Goal: Task Accomplishment & Management: Manage account settings

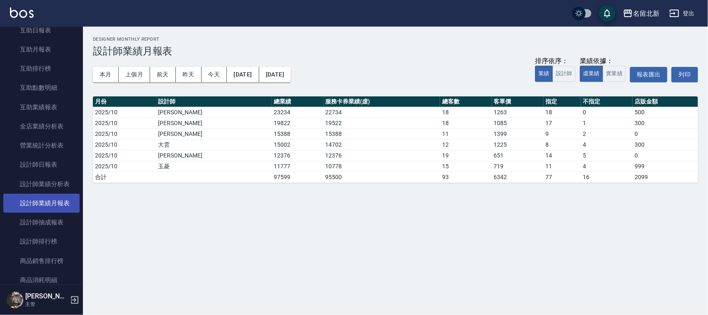
scroll to position [156, 0]
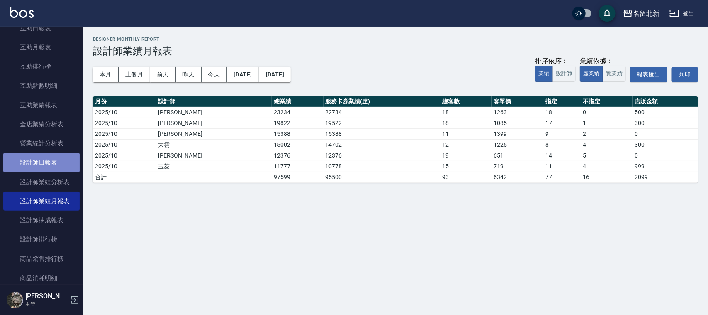
click at [43, 168] on link "設計師日報表" at bounding box center [41, 162] width 76 height 19
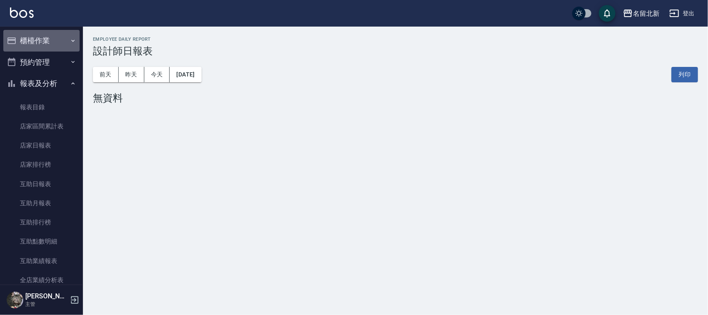
click at [55, 42] on button "櫃檯作業" at bounding box center [41, 41] width 76 height 22
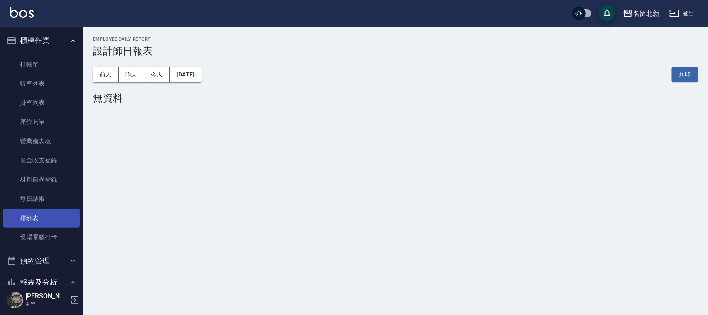
click at [32, 210] on link "排班表" at bounding box center [41, 217] width 76 height 19
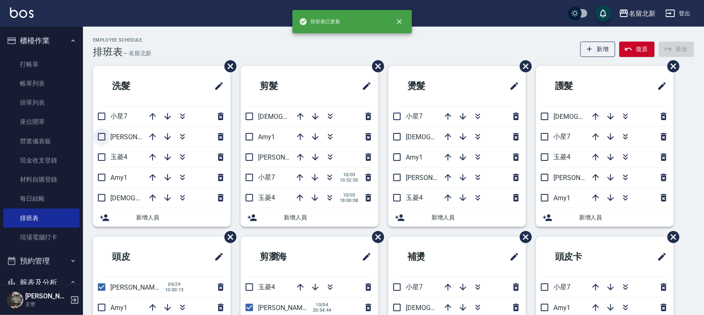
click at [103, 138] on input "checkbox" at bounding box center [101, 136] width 17 height 17
checkbox input "true"
click at [247, 154] on input "checkbox" at bounding box center [249, 156] width 17 height 17
checkbox input "true"
drag, startPoint x: 400, startPoint y: 175, endPoint x: 434, endPoint y: 196, distance: 40.2
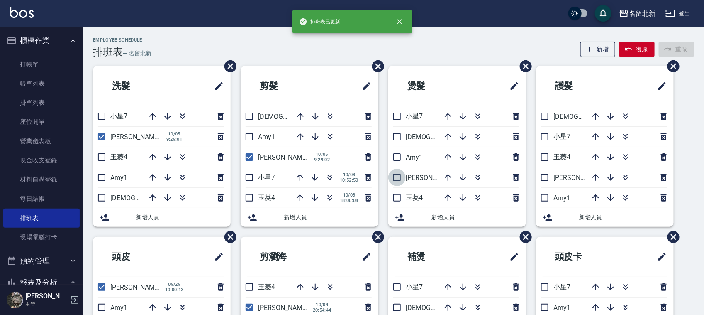
click at [400, 177] on input "checkbox" at bounding box center [396, 176] width 17 height 17
checkbox input "true"
click at [548, 177] on input "checkbox" at bounding box center [544, 176] width 17 height 17
checkbox input "true"
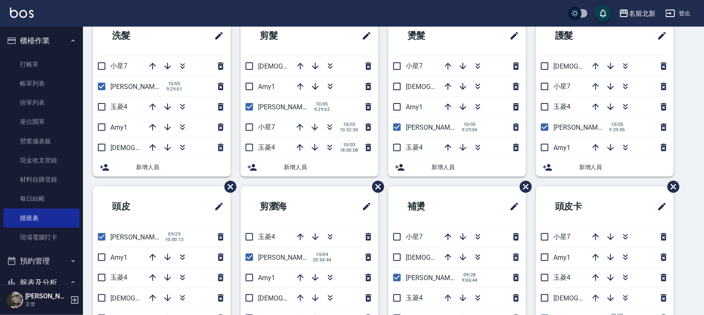
scroll to position [56, 0]
